Goal: Information Seeking & Learning: Compare options

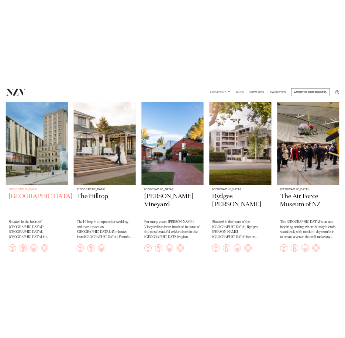
scroll to position [295, 0]
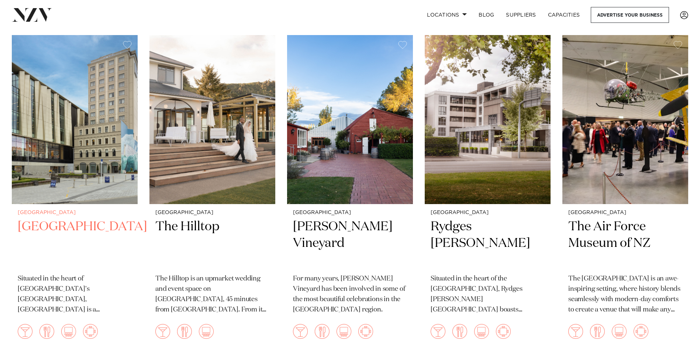
click at [87, 223] on h2 "Novotel Cathedral Square" at bounding box center [75, 244] width 114 height 50
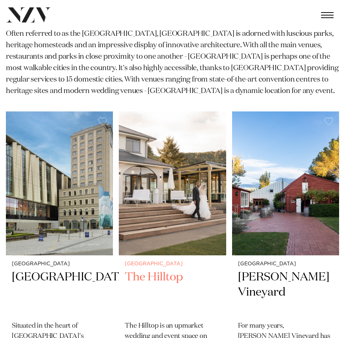
scroll to position [258, 0]
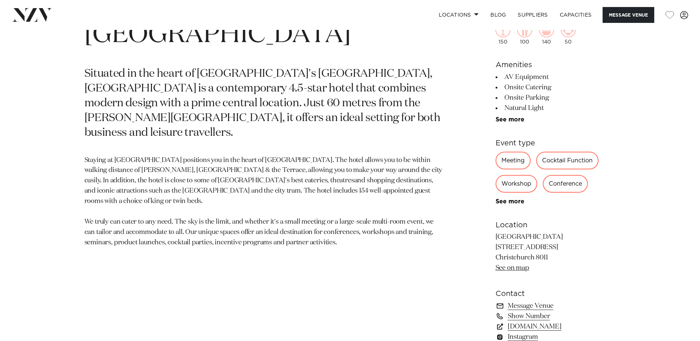
scroll to position [369, 0]
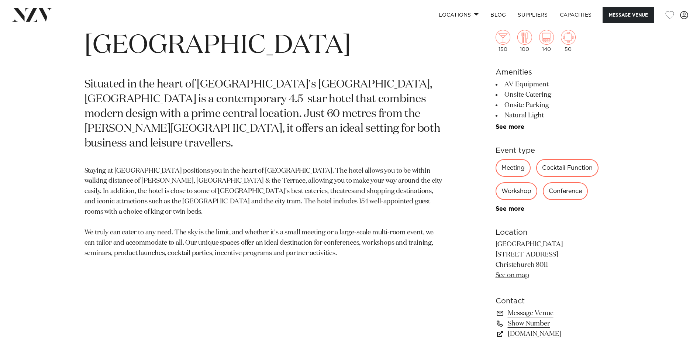
click at [516, 191] on div "Workshop" at bounding box center [517, 191] width 42 height 18
click at [514, 207] on link "See more" at bounding box center [525, 209] width 58 height 6
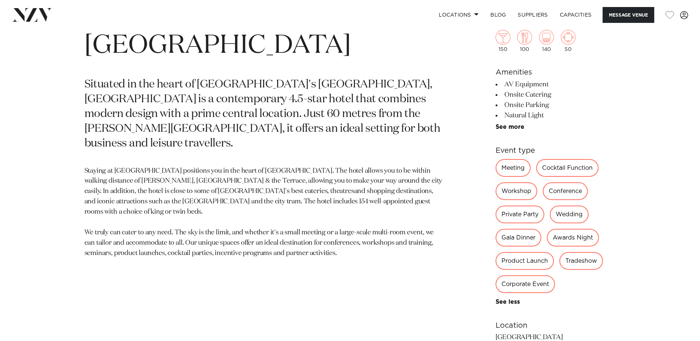
click at [512, 188] on div "Workshop" at bounding box center [517, 191] width 42 height 18
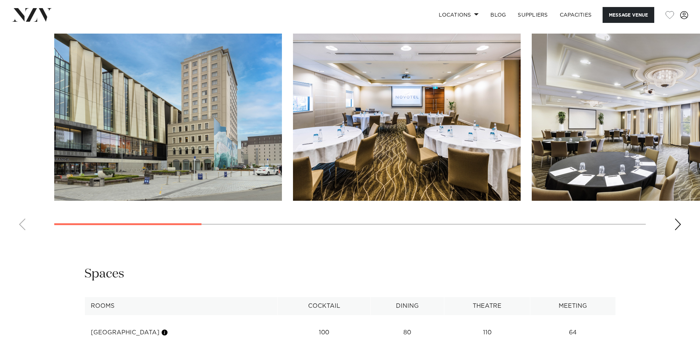
scroll to position [997, 0]
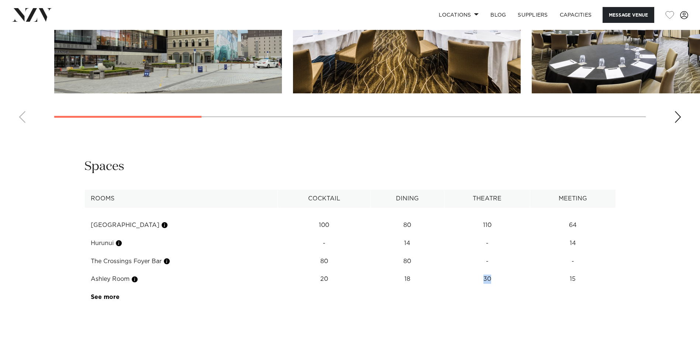
drag, startPoint x: 497, startPoint y: 278, endPoint x: 457, endPoint y: 278, distance: 39.9
click at [457, 234] on td "30" at bounding box center [487, 225] width 86 height 18
click at [103, 299] on link "See more" at bounding box center [120, 297] width 58 height 6
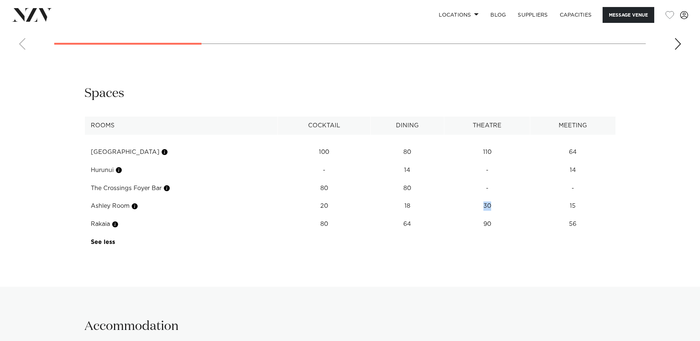
scroll to position [1071, 0]
click at [576, 161] on td "15" at bounding box center [573, 152] width 85 height 18
drag, startPoint x: 576, startPoint y: 207, endPoint x: 567, endPoint y: 209, distance: 9.0
click at [567, 161] on td "15" at bounding box center [573, 152] width 85 height 18
drag, startPoint x: 567, startPoint y: 209, endPoint x: 506, endPoint y: 206, distance: 60.6
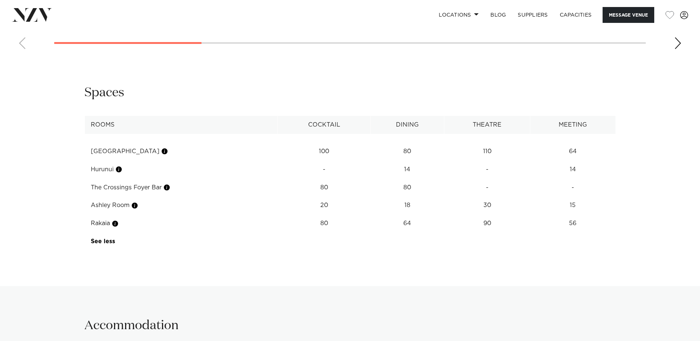
click at [506, 161] on td "30" at bounding box center [487, 152] width 86 height 18
drag, startPoint x: 494, startPoint y: 208, endPoint x: 477, endPoint y: 210, distance: 17.4
click at [477, 161] on td "30" at bounding box center [487, 152] width 86 height 18
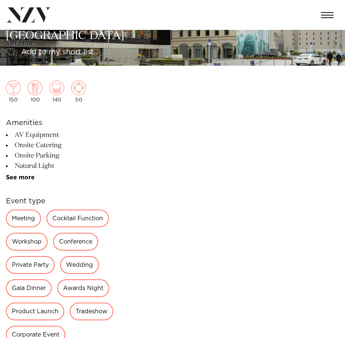
scroll to position [0, 0]
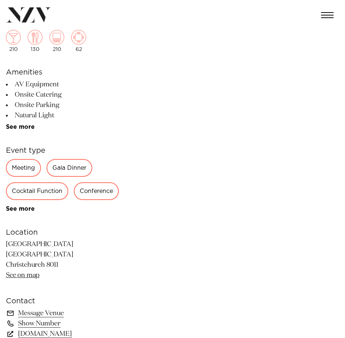
scroll to position [74, 0]
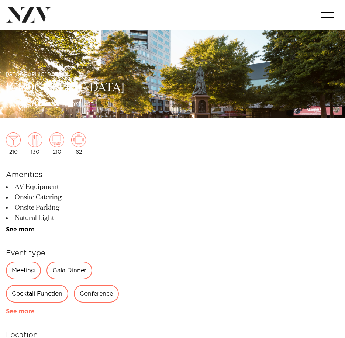
click at [24, 309] on link "See more" at bounding box center [35, 312] width 58 height 6
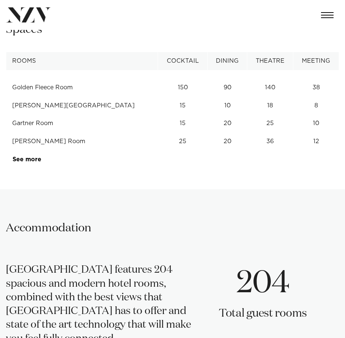
scroll to position [812, 0]
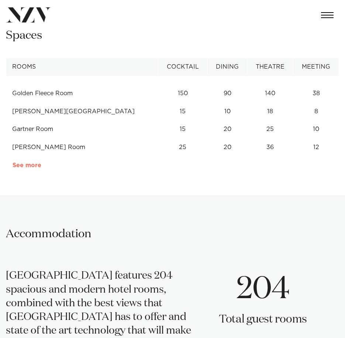
click at [28, 167] on link "See more" at bounding box center [42, 165] width 58 height 6
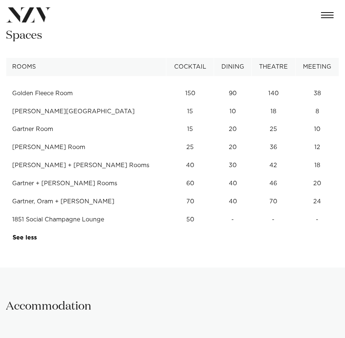
drag, startPoint x: 322, startPoint y: 200, endPoint x: 292, endPoint y: 181, distance: 35.7
click at [292, 181] on tbody "Golden Fleece Room 150 90 140 38 Ellis Room 15 10 18 8 Gartner Room 15 20 25 10…" at bounding box center [172, 161] width 333 height 171
click at [134, 199] on td "Gartner, Oram + [PERSON_NAME]" at bounding box center [86, 202] width 160 height 18
drag, startPoint x: 257, startPoint y: 203, endPoint x: 250, endPoint y: 199, distance: 7.8
click at [257, 103] on td "70" at bounding box center [273, 94] width 44 height 18
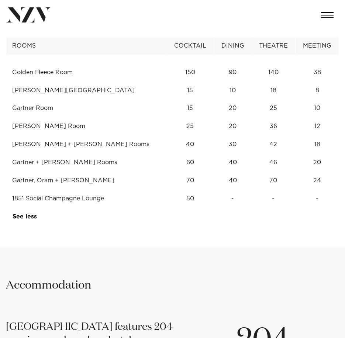
scroll to position [849, 0]
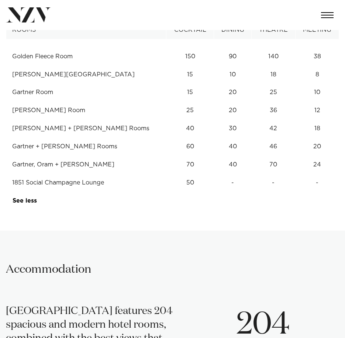
click at [52, 175] on td "1851 Social Champagne Lounge" at bounding box center [86, 183] width 160 height 18
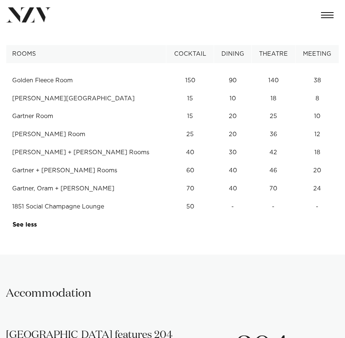
scroll to position [812, 0]
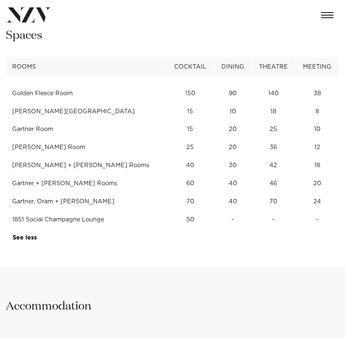
drag, startPoint x: 76, startPoint y: 206, endPoint x: 12, endPoint y: 209, distance: 64.3
click at [12, 209] on td "Gartner, Oram + Ellis" at bounding box center [86, 202] width 160 height 18
click at [182, 103] on td "60" at bounding box center [190, 94] width 48 height 18
drag, startPoint x: 320, startPoint y: 199, endPoint x: 308, endPoint y: 200, distance: 11.8
click at [308, 103] on td "24" at bounding box center [318, 94] width 44 height 18
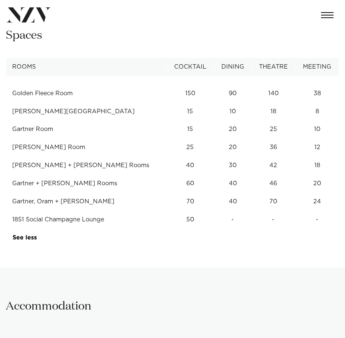
drag, startPoint x: 76, startPoint y: 203, endPoint x: 11, endPoint y: 203, distance: 65.0
click at [11, 203] on td "Gartner, Oram + Ellis" at bounding box center [86, 202] width 160 height 18
click at [319, 103] on td "24" at bounding box center [318, 94] width 44 height 18
drag, startPoint x: 319, startPoint y: 202, endPoint x: 324, endPoint y: 200, distance: 5.4
click at [324, 103] on td "24" at bounding box center [318, 94] width 44 height 18
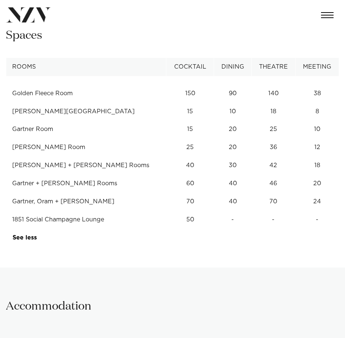
drag, startPoint x: 324, startPoint y: 200, endPoint x: 311, endPoint y: 201, distance: 12.9
click at [311, 103] on td "24" at bounding box center [318, 94] width 44 height 18
drag, startPoint x: 83, startPoint y: 199, endPoint x: 13, endPoint y: 202, distance: 70.2
click at [13, 202] on td "Gartner, Oram + Ellis" at bounding box center [86, 202] width 160 height 18
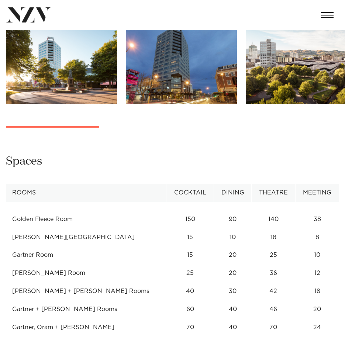
scroll to position [886, 0]
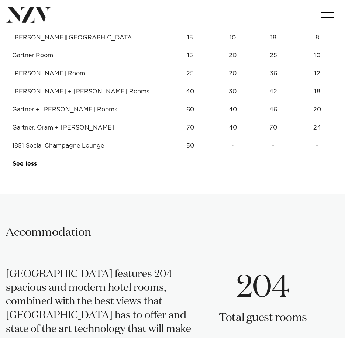
click at [83, 225] on h2 "Accommodation" at bounding box center [48, 232] width 85 height 15
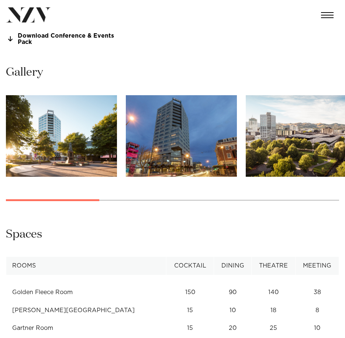
scroll to position [480, 0]
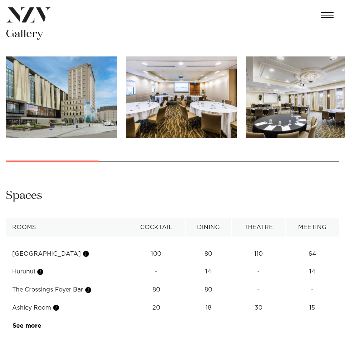
scroll to position [738, 0]
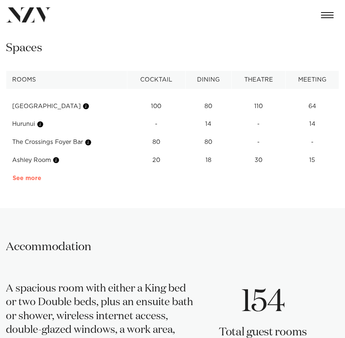
click at [34, 177] on link "See more" at bounding box center [42, 178] width 58 height 6
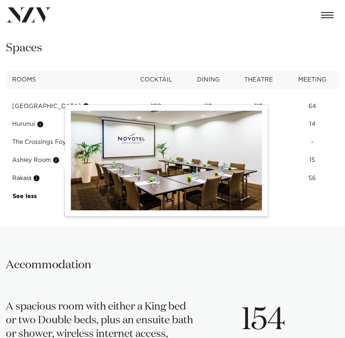
click at [57, 161] on button "button" at bounding box center [55, 160] width 7 height 7
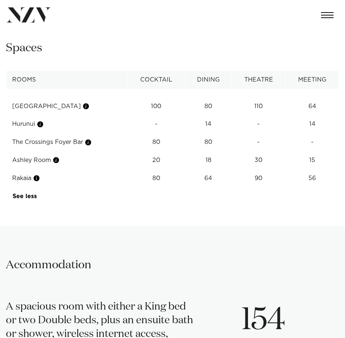
drag, startPoint x: 210, startPoint y: 258, endPoint x: 199, endPoint y: 249, distance: 14.2
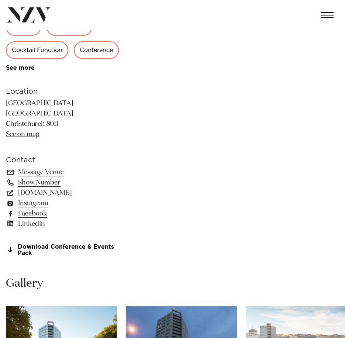
scroll to position [628, 0]
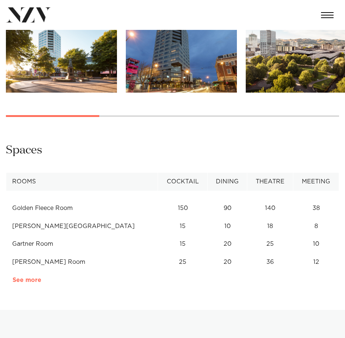
click at [24, 283] on link "See more" at bounding box center [42, 280] width 58 height 6
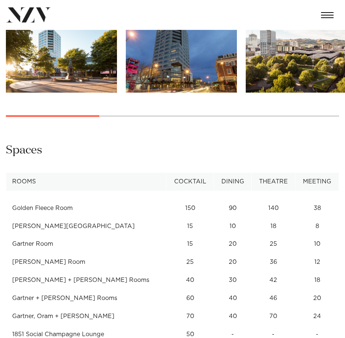
drag, startPoint x: 73, startPoint y: 322, endPoint x: 10, endPoint y: 317, distance: 63.3
click at [10, 317] on td "Gartner, Oram + Ellis" at bounding box center [86, 317] width 160 height 18
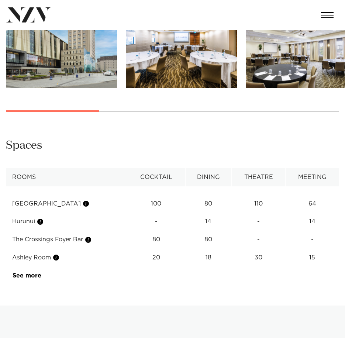
scroll to position [665, 0]
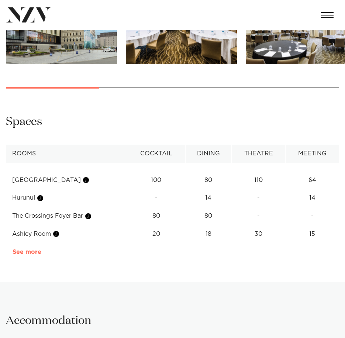
click at [18, 249] on link "See more" at bounding box center [42, 252] width 58 height 6
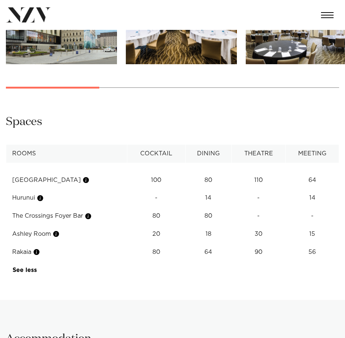
drag, startPoint x: 315, startPoint y: 255, endPoint x: 286, endPoint y: 253, distance: 29.6
click at [286, 253] on tr "Rakaia 80 64 90 56" at bounding box center [172, 252] width 333 height 18
click at [323, 189] on td "56" at bounding box center [313, 180] width 54 height 18
click at [312, 189] on td "14" at bounding box center [313, 180] width 54 height 18
drag, startPoint x: 312, startPoint y: 200, endPoint x: 312, endPoint y: 241, distance: 41.3
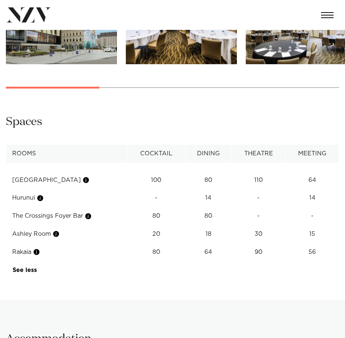
click at [312, 216] on tbody "[GEOGRAPHIC_DATA] 100 80 110 64 [GEOGRAPHIC_DATA] - 14 - 14 The Crossings Foyer…" at bounding box center [172, 221] width 333 height 117
click at [312, 189] on td "15" at bounding box center [313, 180] width 54 height 18
click at [312, 189] on td "56" at bounding box center [313, 180] width 54 height 18
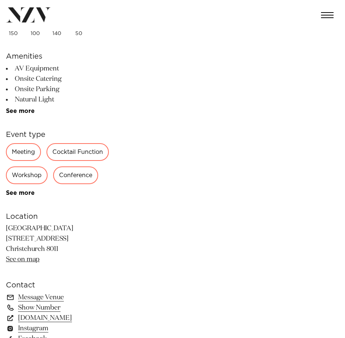
scroll to position [0, 0]
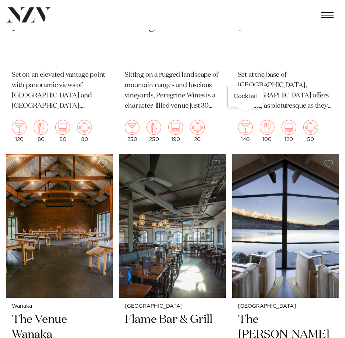
scroll to position [849, 0]
